Goal: Task Accomplishment & Management: Use online tool/utility

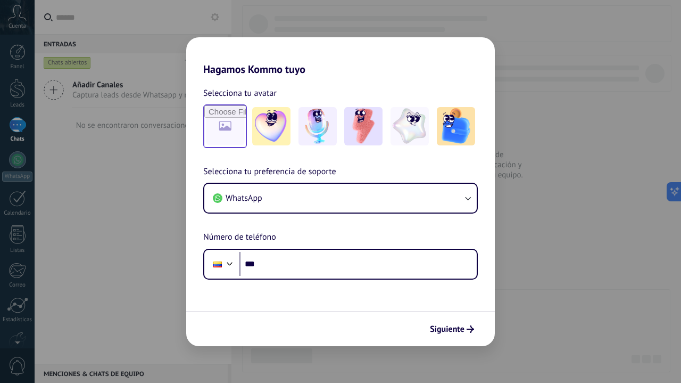
click at [242, 125] on input "file" at bounding box center [225, 126] width 42 height 42
type input "**********"
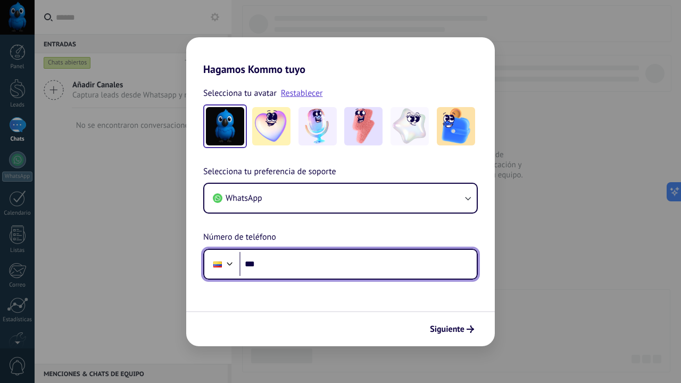
click at [456, 270] on input "***" at bounding box center [358, 264] width 237 height 24
type input "**********"
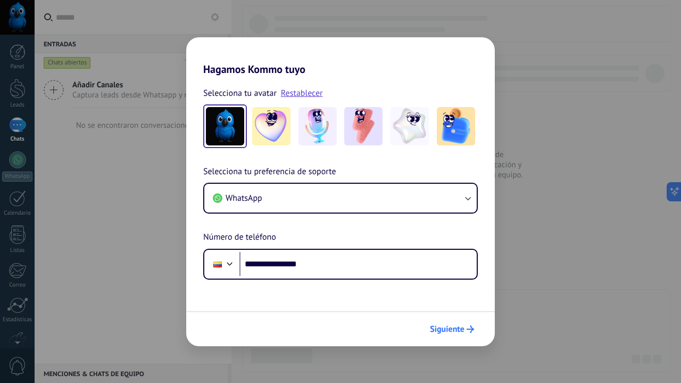
click at [455, 331] on span "Siguiente" at bounding box center [447, 328] width 35 height 7
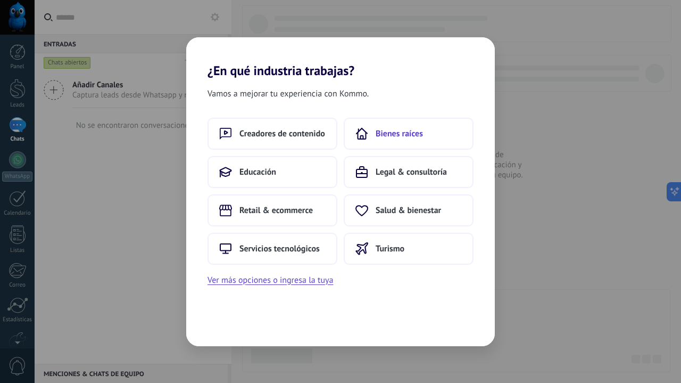
click at [414, 133] on span "Bienes raíces" at bounding box center [399, 133] width 47 height 11
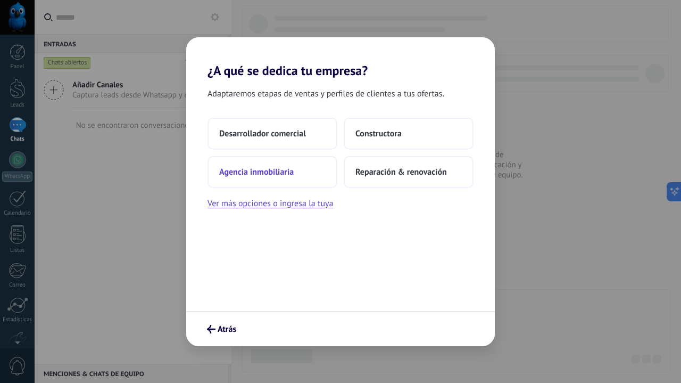
click at [327, 160] on button "Agencia inmobiliaria" at bounding box center [273, 172] width 130 height 32
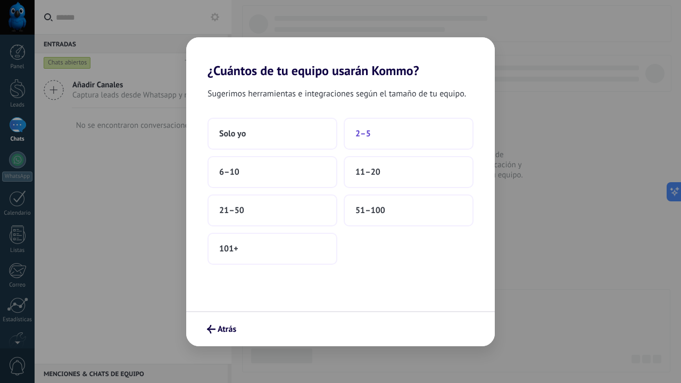
click at [349, 139] on button "2–5" at bounding box center [409, 134] width 130 height 32
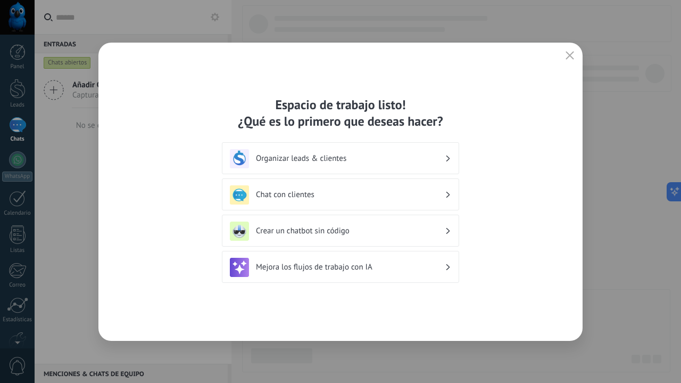
click at [325, 192] on h3 "Chat con clientes" at bounding box center [350, 194] width 189 height 10
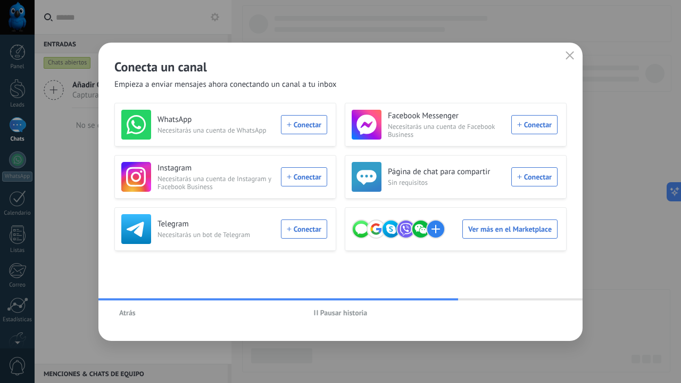
click at [134, 308] on button "Atrás" at bounding box center [127, 312] width 26 height 16
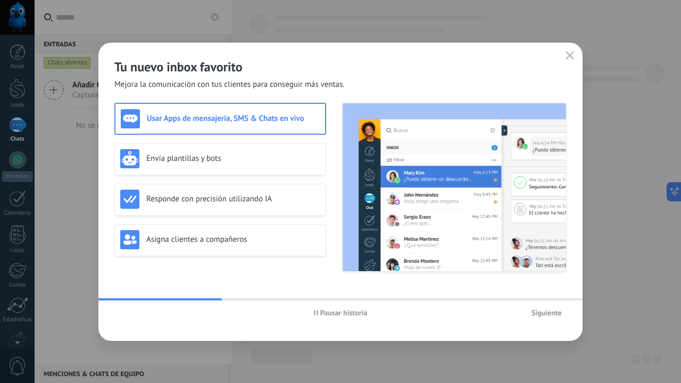
click at [316, 312] on icon "button" at bounding box center [316, 312] width 4 height 5
click at [275, 210] on div "Responde con precisión utilizando IA" at bounding box center [220, 200] width 212 height 32
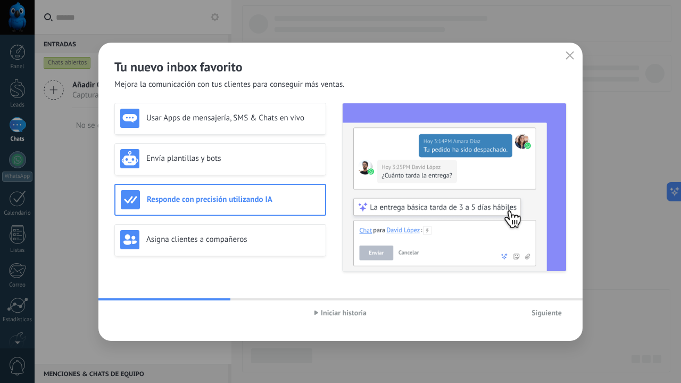
click at [314, 308] on button "Iniciar historia" at bounding box center [341, 312] width 62 height 16
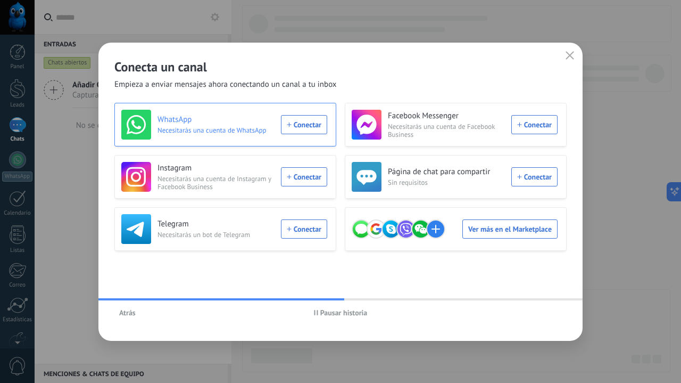
click at [306, 129] on div "WhatsApp Necesitarás una cuenta de WhatsApp Conectar" at bounding box center [224, 125] width 206 height 30
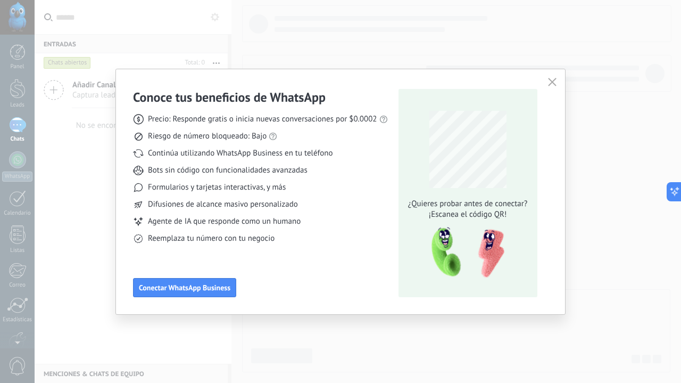
click at [547, 81] on button "button" at bounding box center [553, 82] width 14 height 15
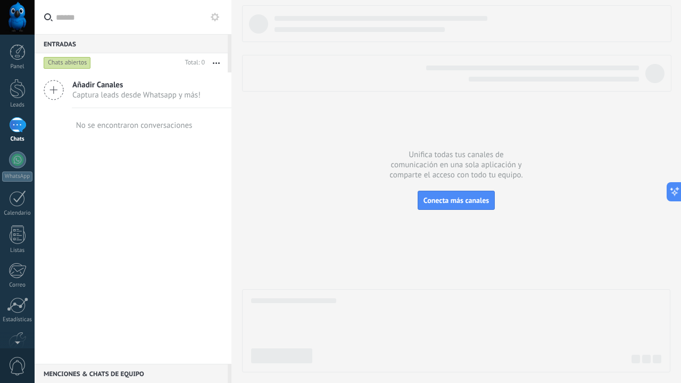
scroll to position [60, 0]
